Goal: Information Seeking & Learning: Learn about a topic

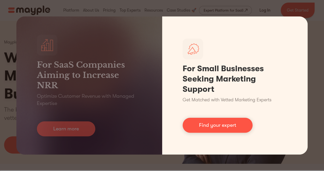
drag, startPoint x: 301, startPoint y: 153, endPoint x: 305, endPoint y: 154, distance: 4.6
click at [302, 153] on div "For Small Businesses Seeking Marketing Support Get Matched with Vetted Marketin…" at bounding box center [235, 85] width 146 height 138
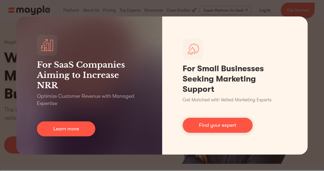
drag, startPoint x: 311, startPoint y: 151, endPoint x: 317, endPoint y: 145, distance: 7.6
click at [313, 149] on div "For SaaS Companies Aiming to Increase NRR Optimize Customer Revenue with Manage…" at bounding box center [162, 85] width 324 height 171
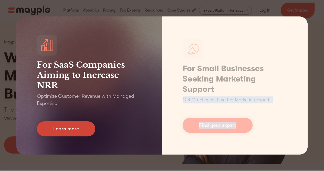
drag, startPoint x: 68, startPoint y: 123, endPoint x: 75, endPoint y: 124, distance: 7.4
click at [68, 123] on link "Learn more" at bounding box center [66, 128] width 58 height 15
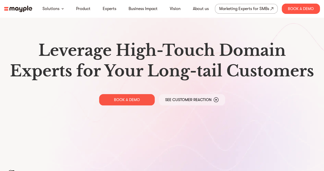
click at [163, 53] on h1 "Leverage High-Touch Domain Experts for Your Long-tail Customers" at bounding box center [162, 60] width 308 height 41
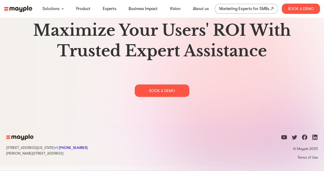
scroll to position [2630, 0]
